Goal: Use online tool/utility: Utilize a website feature to perform a specific function

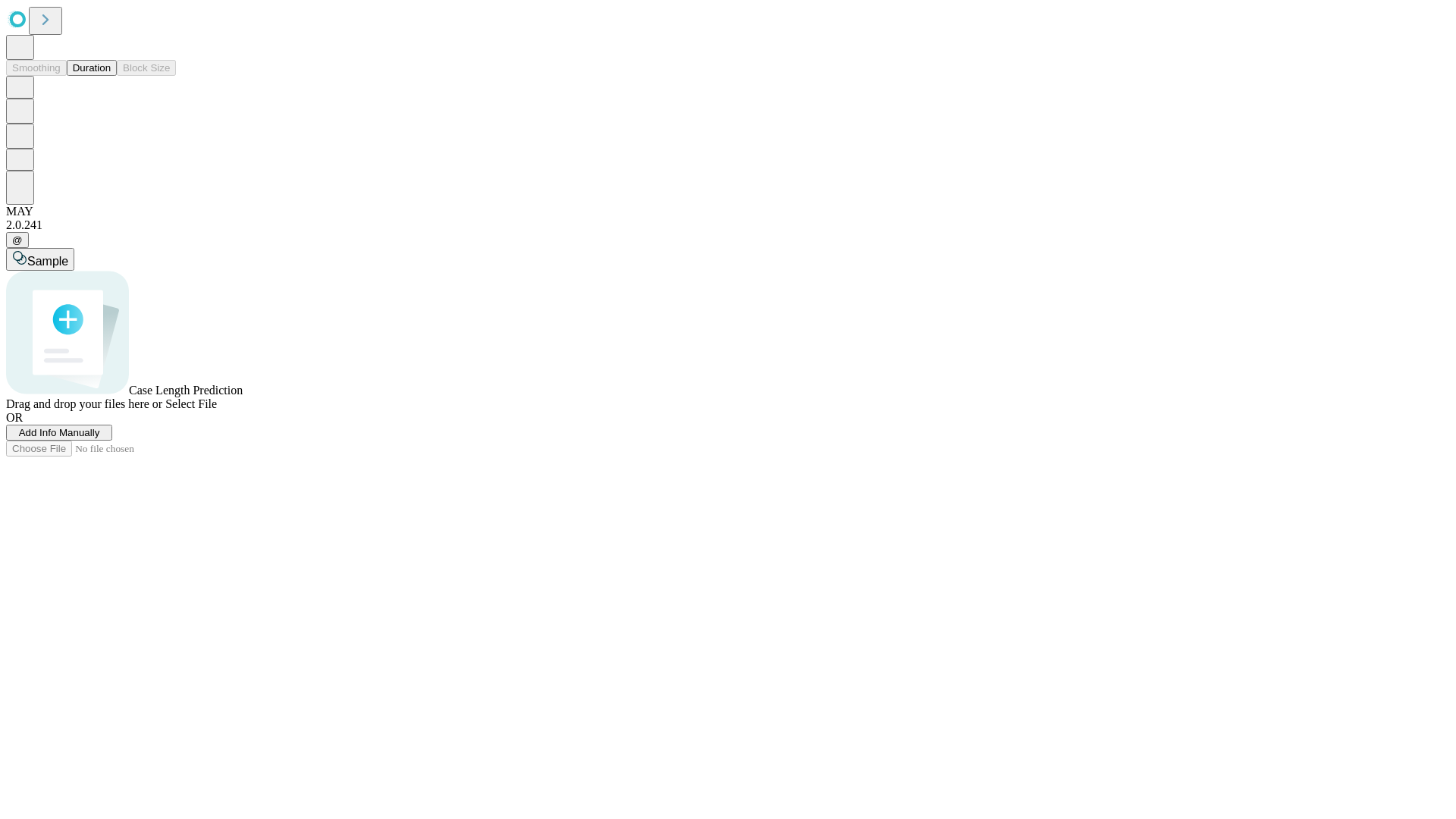
click at [100, 438] on span "Add Info Manually" at bounding box center [59, 432] width 81 height 11
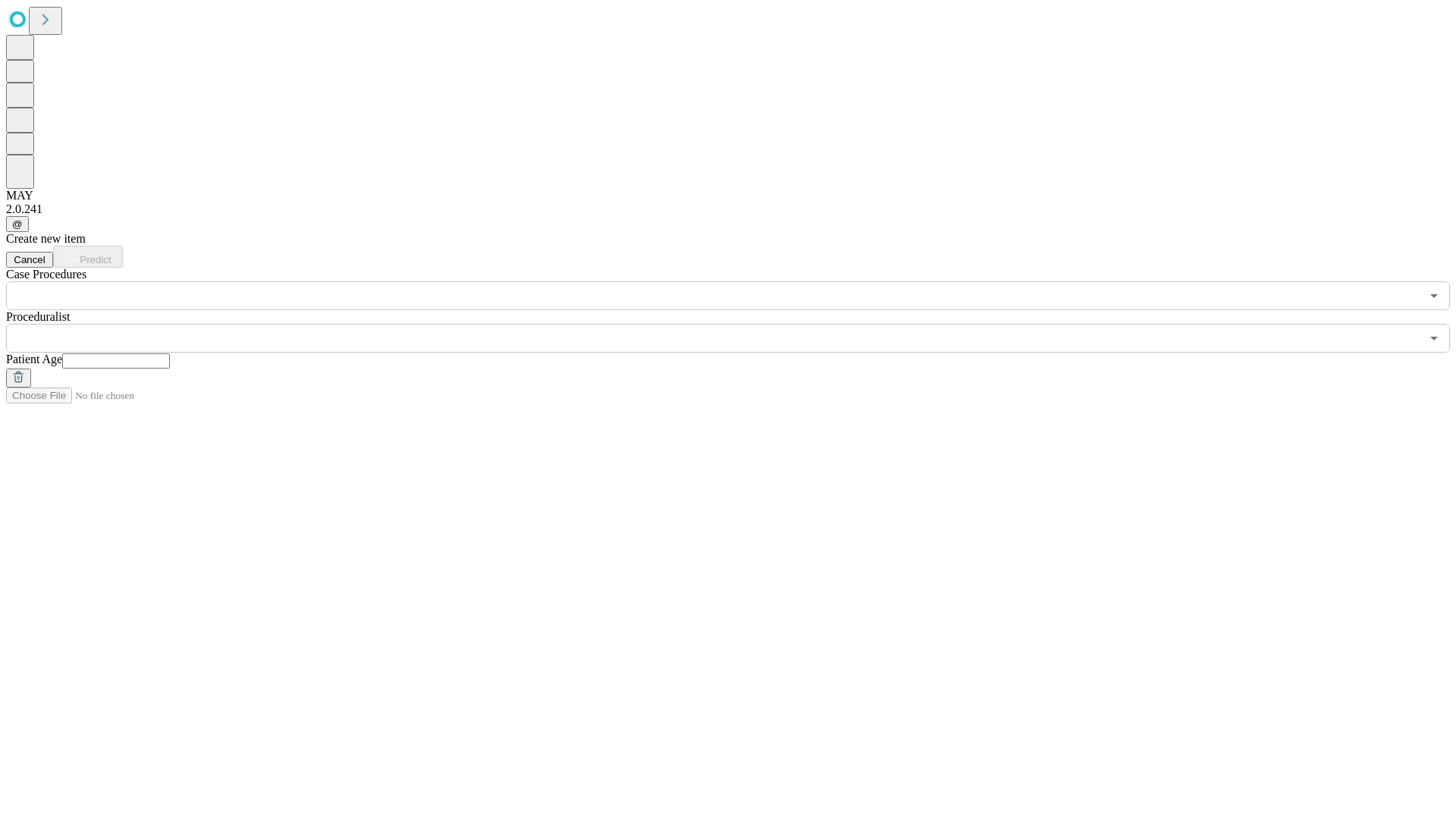
click at [169, 353] on input "text" at bounding box center [116, 360] width 108 height 15
type input "**"
click at [738, 324] on input "text" at bounding box center [713, 338] width 1414 height 29
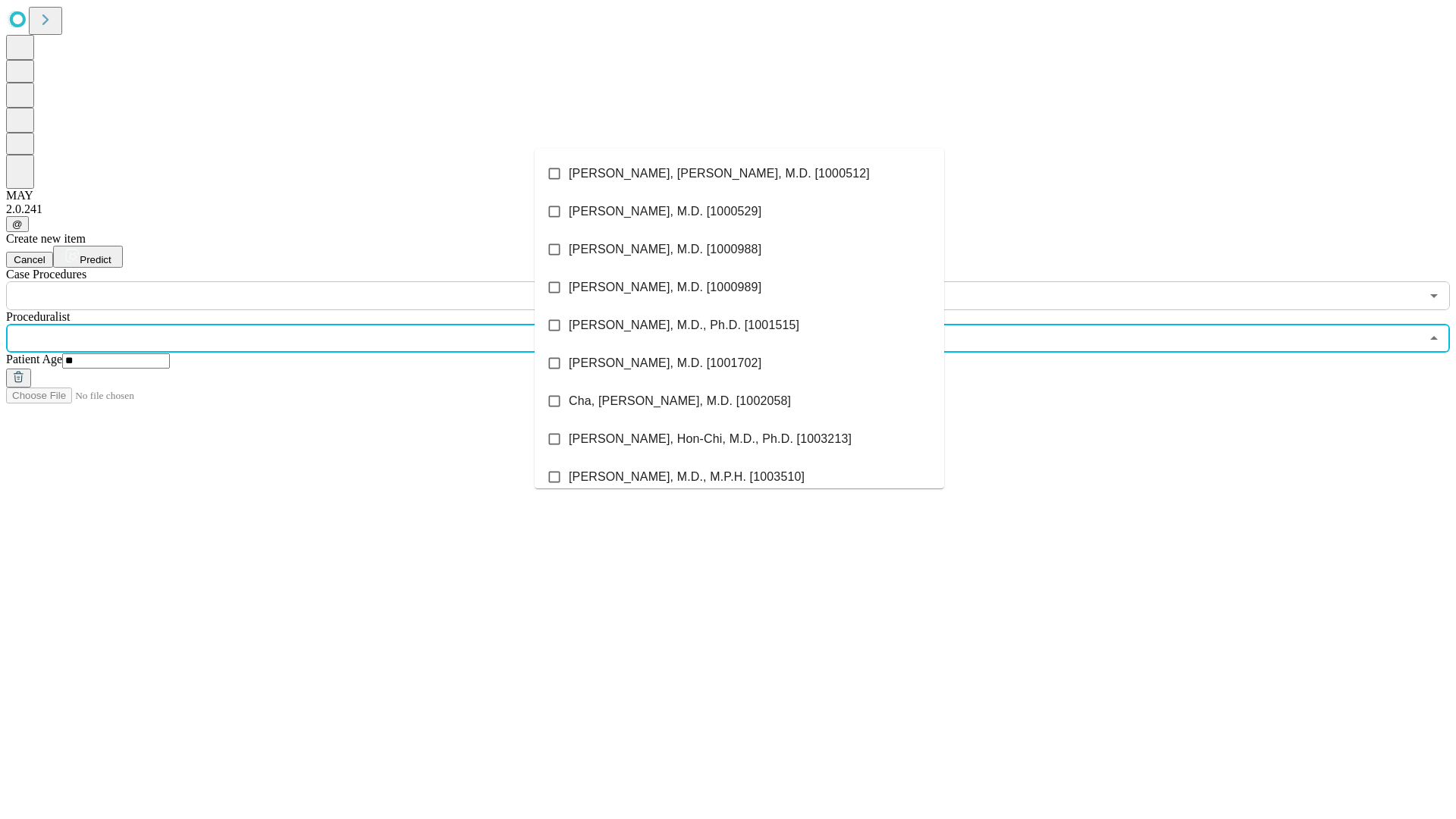
click at [739, 174] on li "[PERSON_NAME], [PERSON_NAME], M.D. [1000512]" at bounding box center [738, 174] width 409 height 38
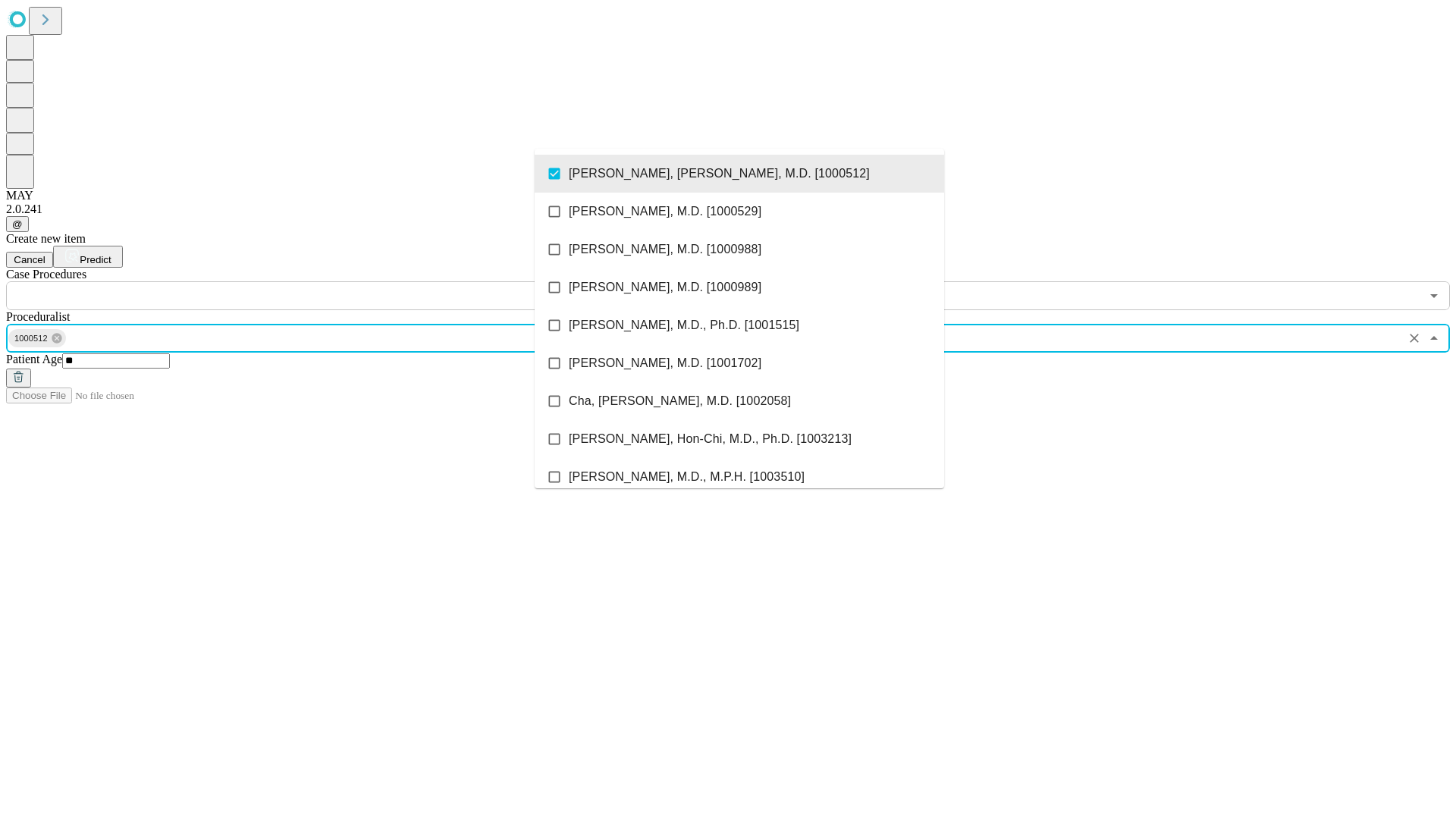
click at [319, 281] on input "text" at bounding box center [713, 295] width 1414 height 29
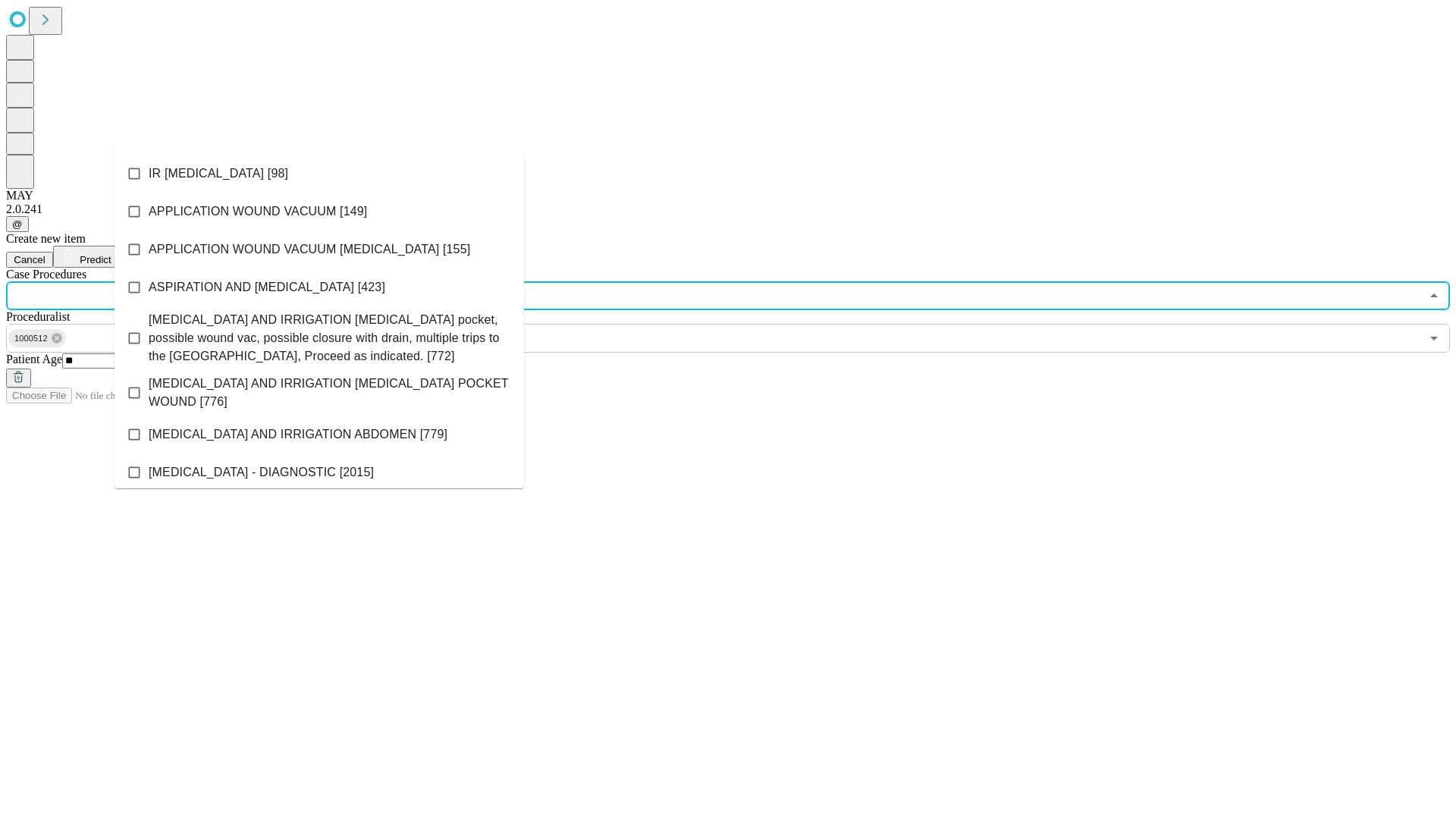
click at [319, 174] on li "IR [MEDICAL_DATA] [98]" at bounding box center [319, 174] width 409 height 38
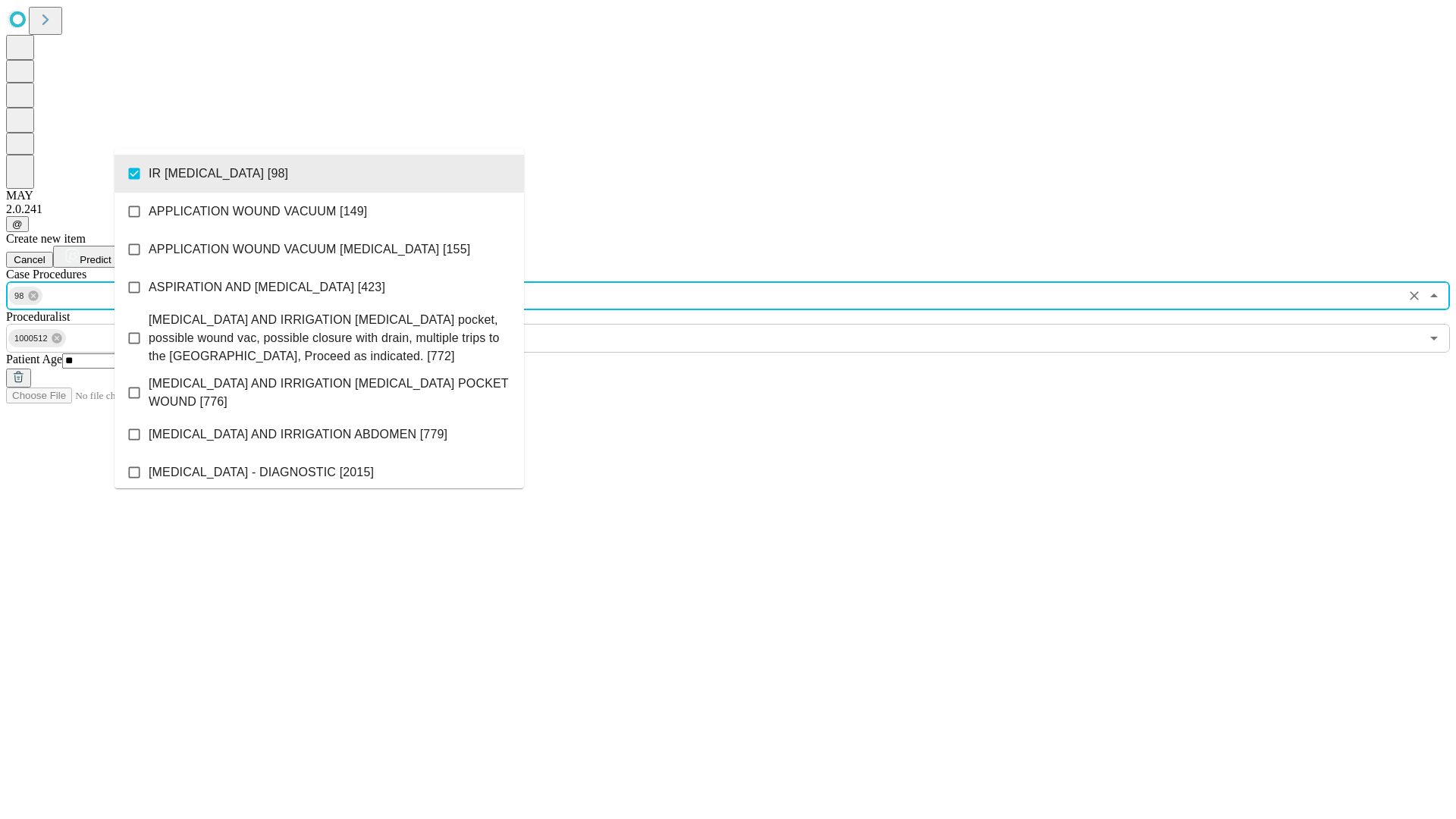
click at [110, 254] on span "Predict" at bounding box center [96, 259] width 31 height 11
